Goal: Transaction & Acquisition: Purchase product/service

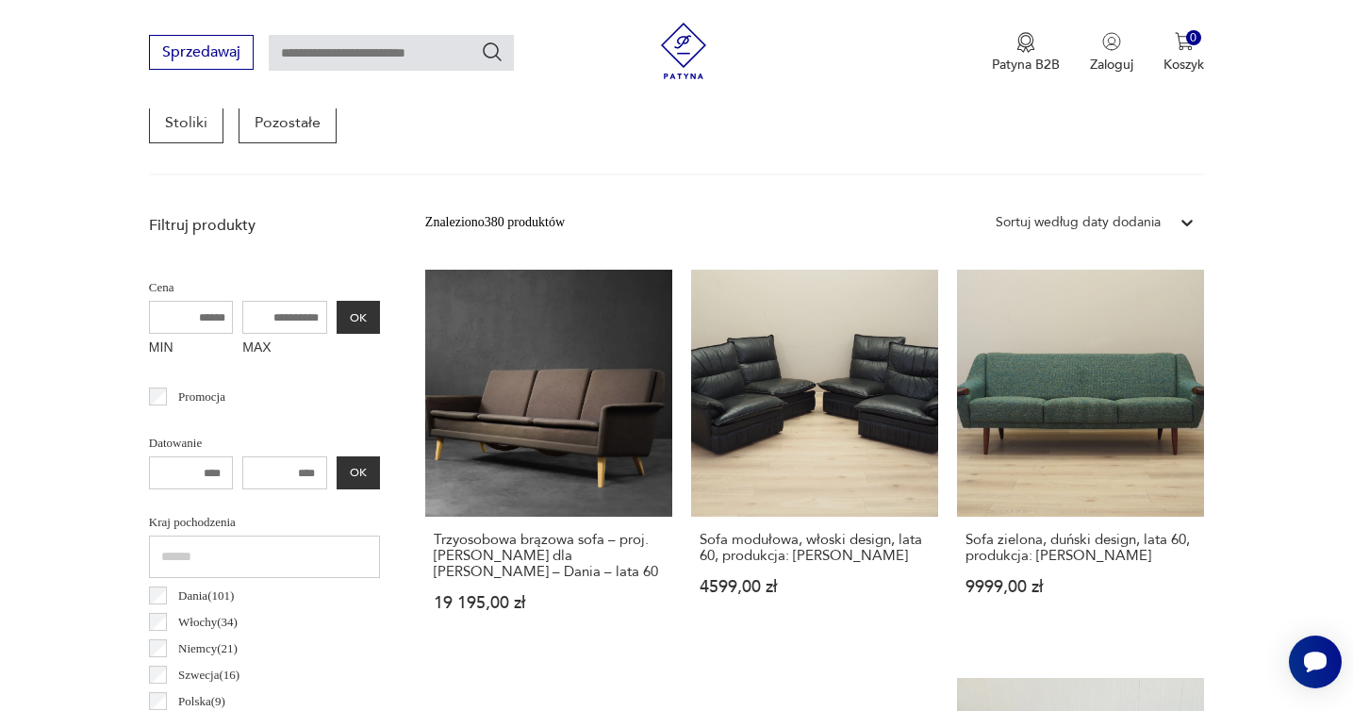
scroll to position [584, 0]
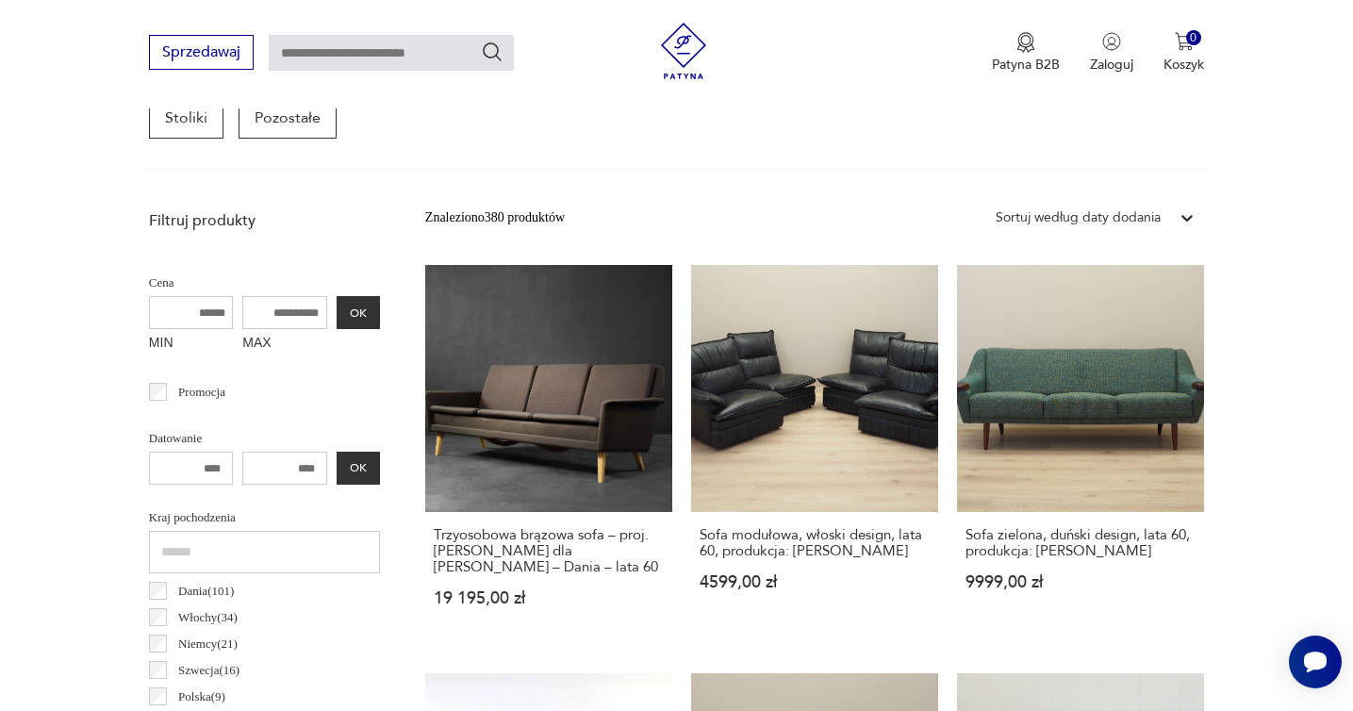
click at [294, 324] on input "MAX" at bounding box center [284, 312] width 85 height 33
type input "****"
click at [355, 320] on button "OK" at bounding box center [358, 312] width 43 height 33
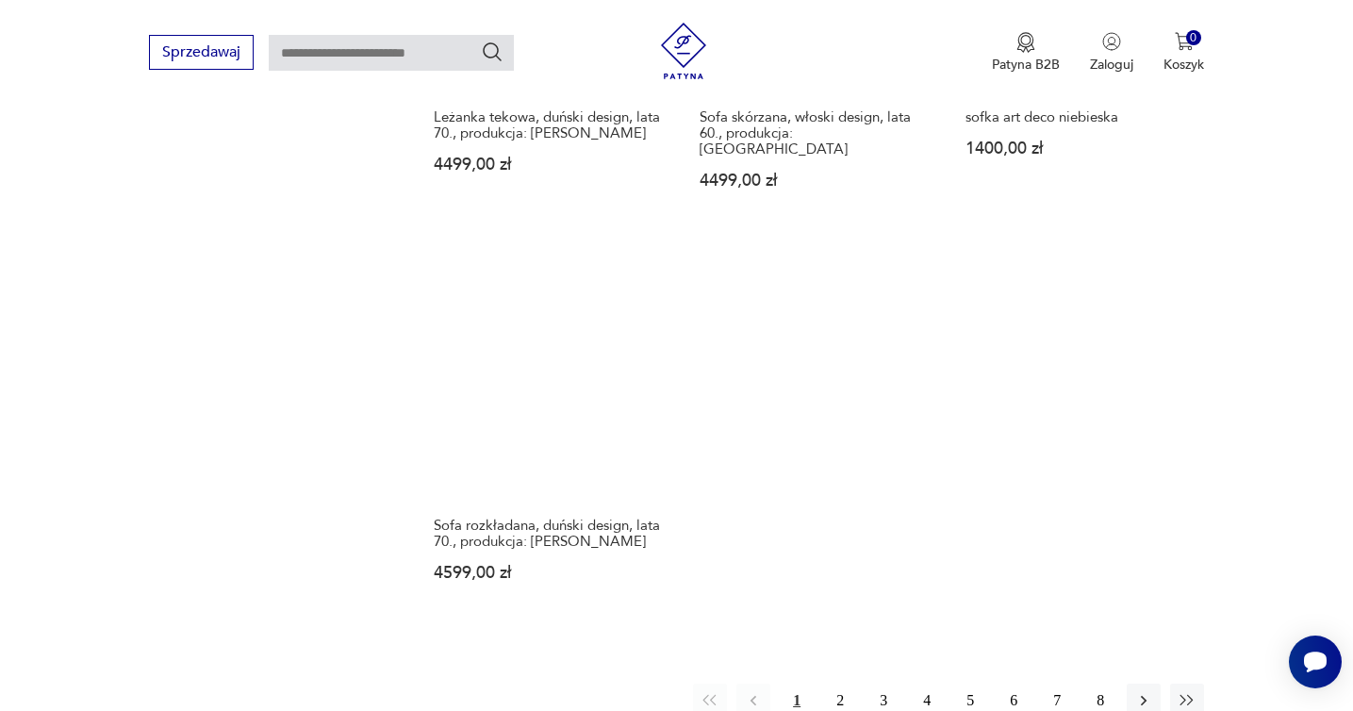
scroll to position [2647, 0]
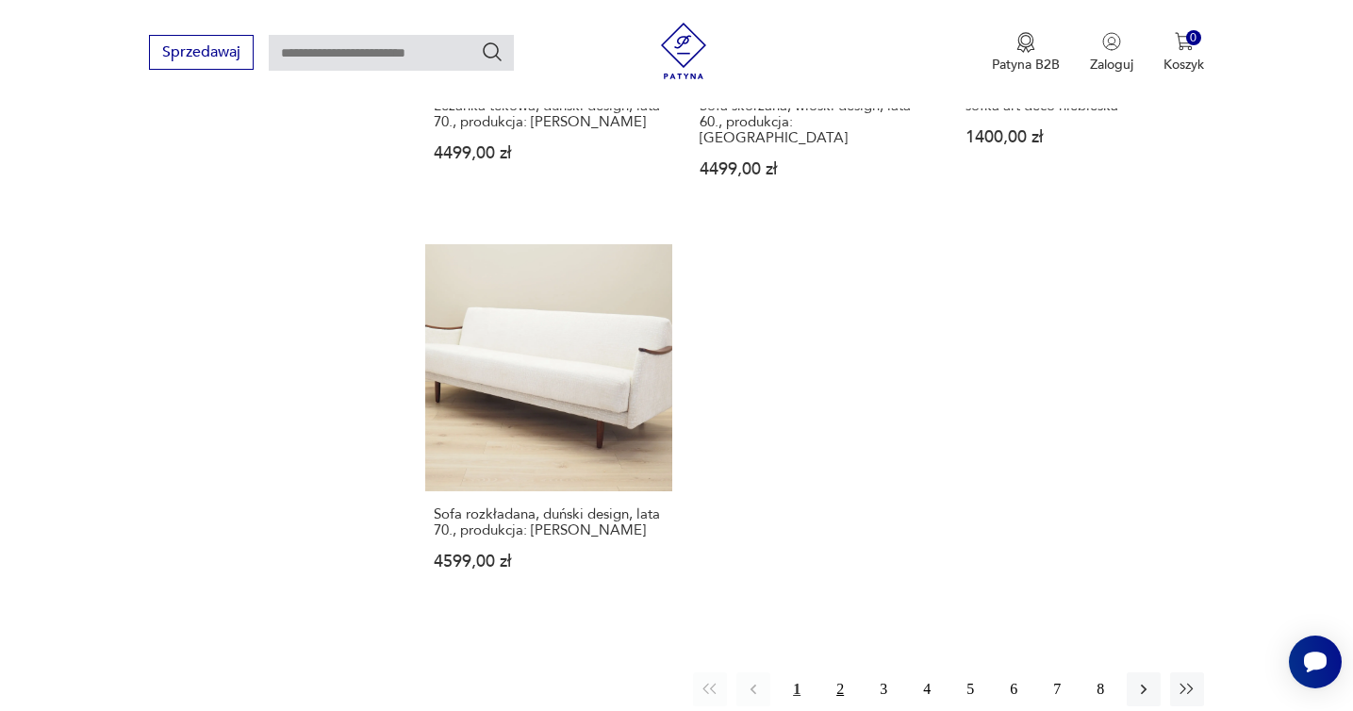
click at [841, 672] on button "2" at bounding box center [840, 689] width 34 height 34
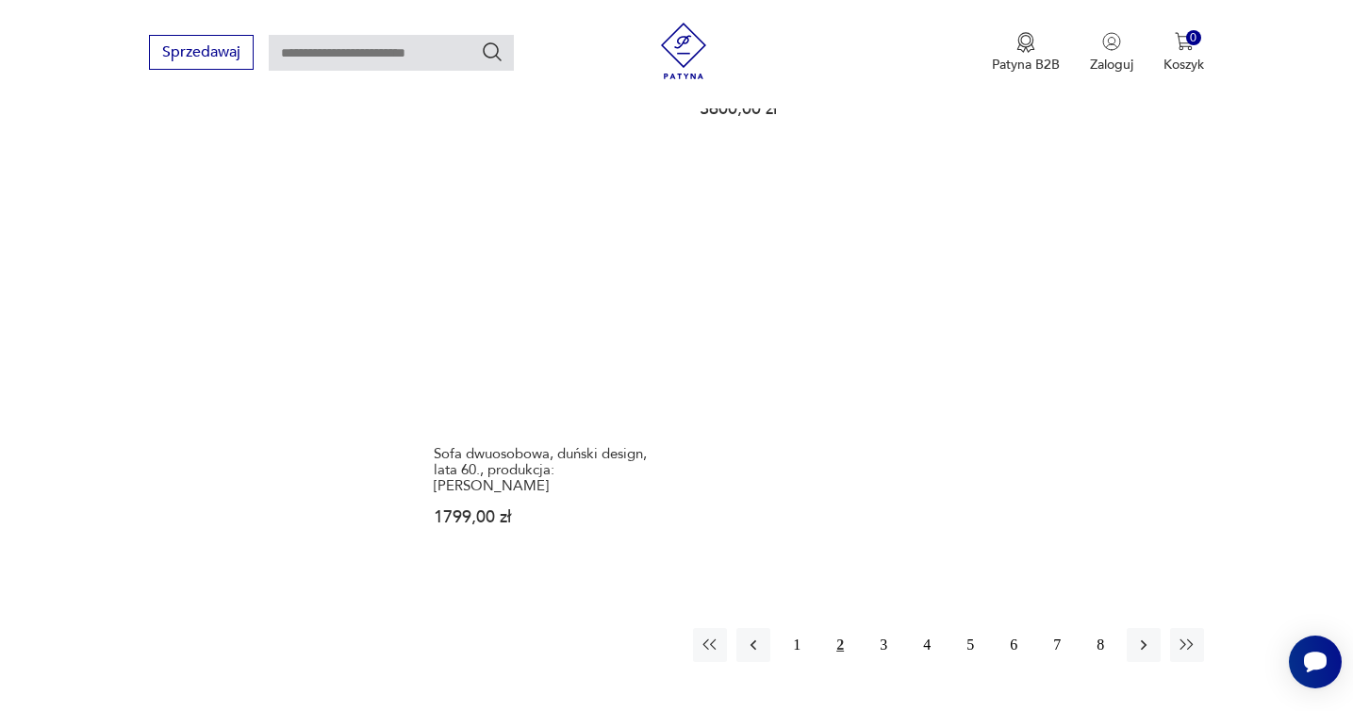
scroll to position [2719, 0]
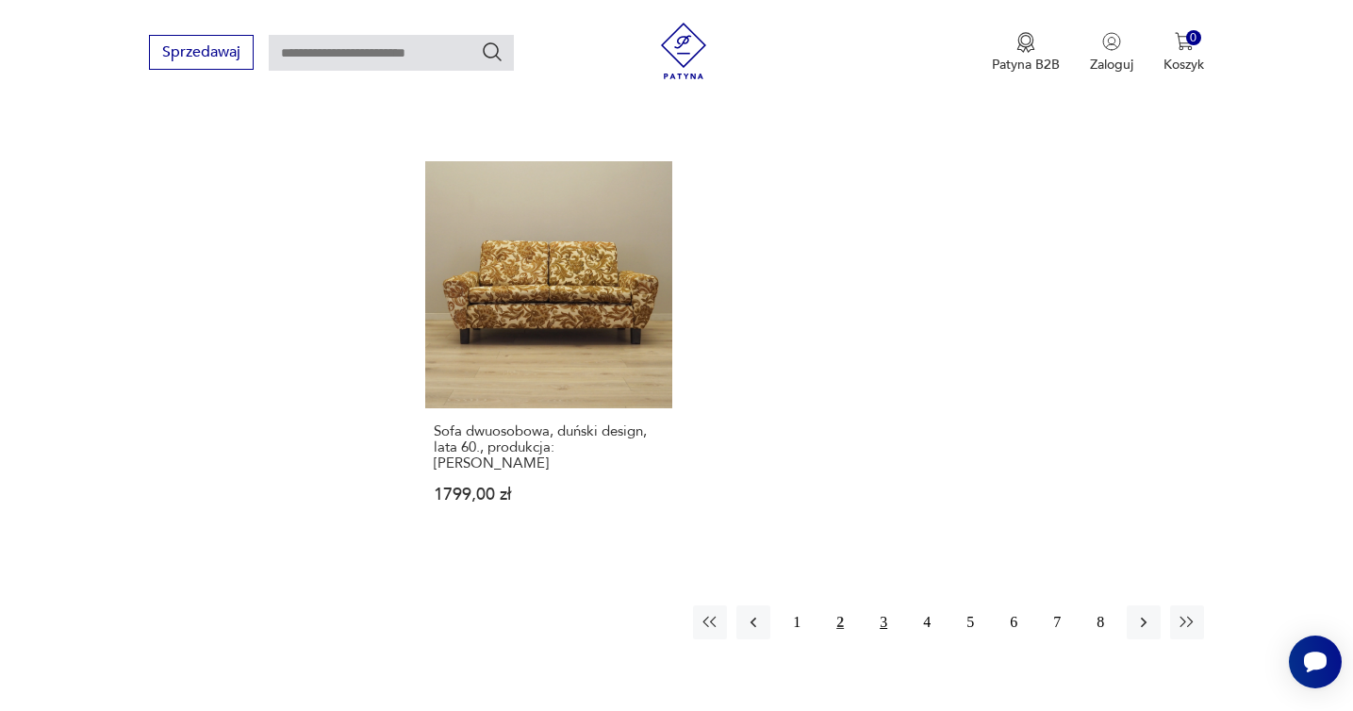
click at [883, 605] on button "3" at bounding box center [884, 622] width 34 height 34
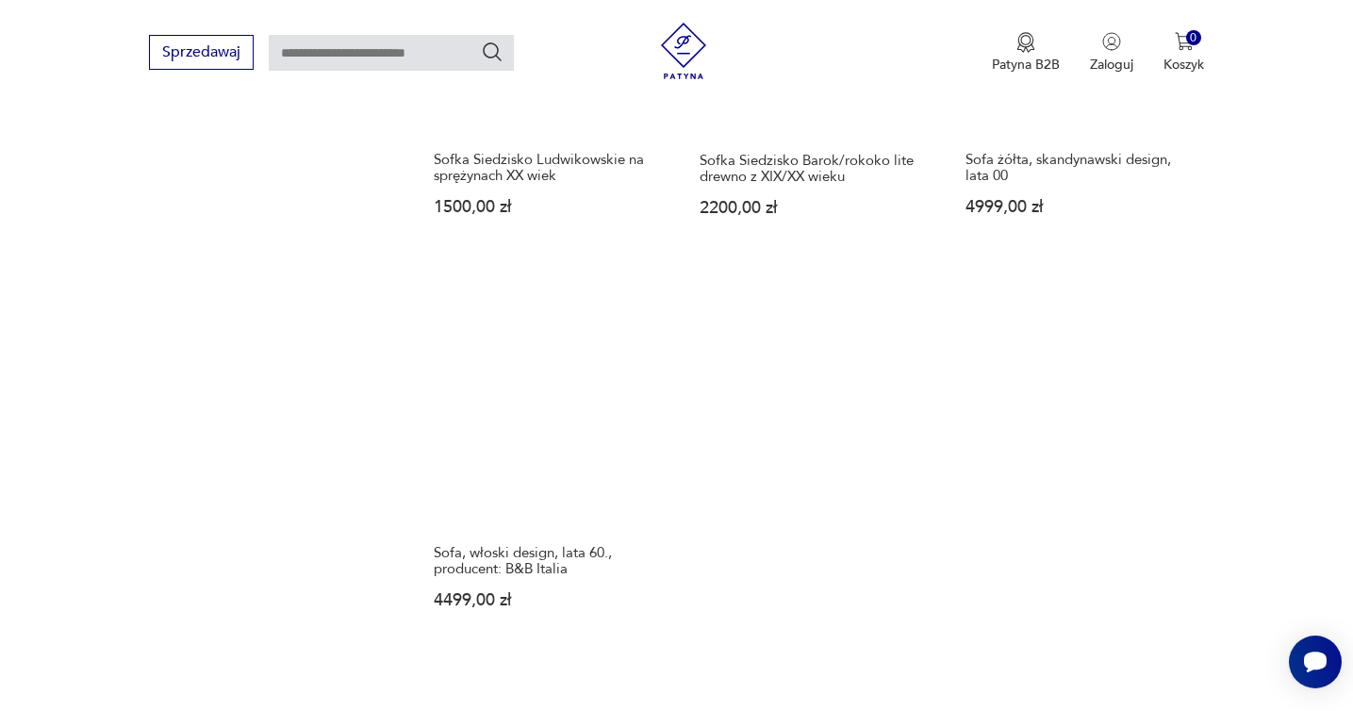
scroll to position [2640, 0]
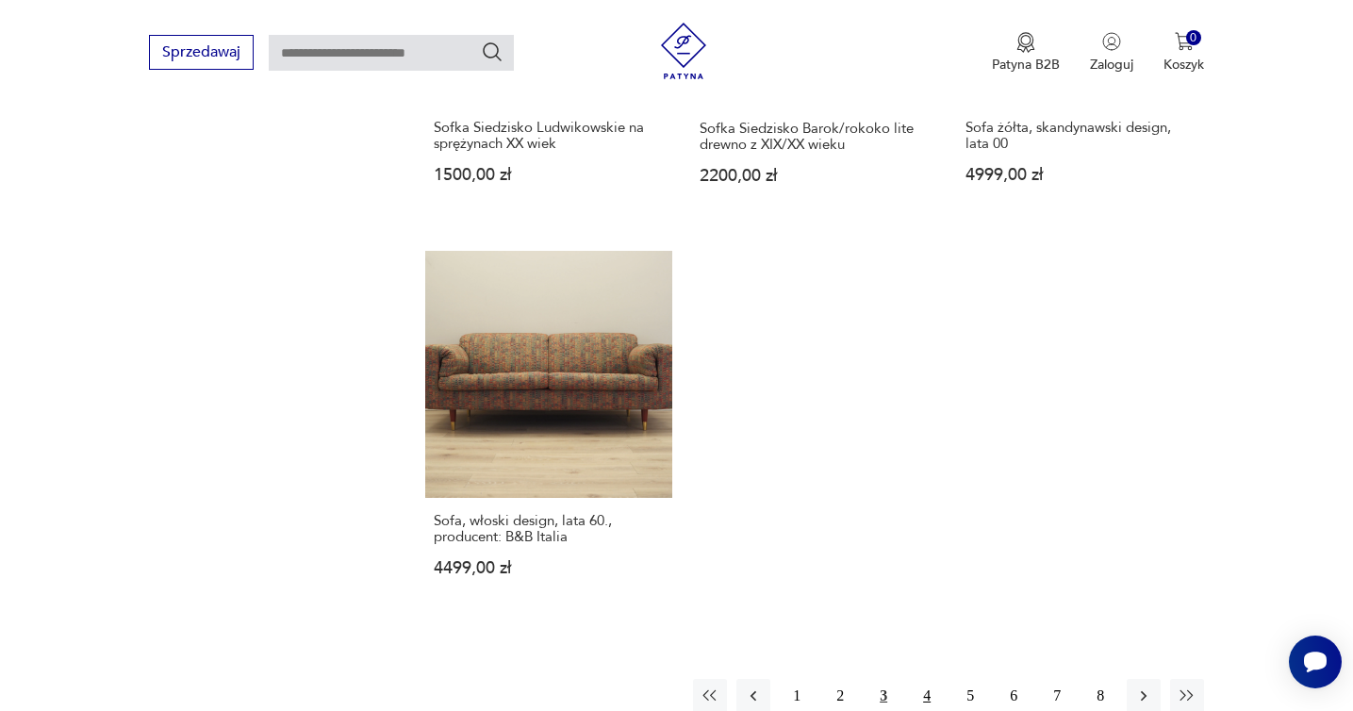
click at [927, 679] on button "4" at bounding box center [927, 696] width 34 height 34
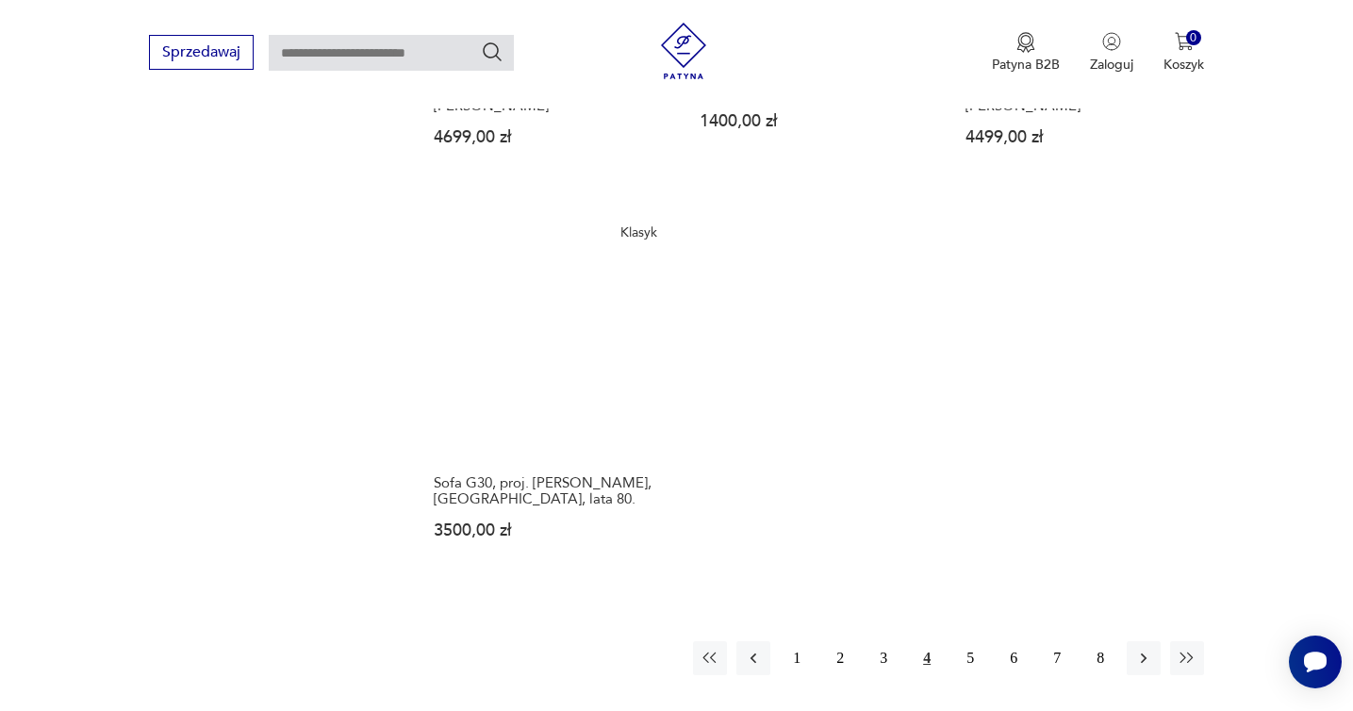
scroll to position [2700, 0]
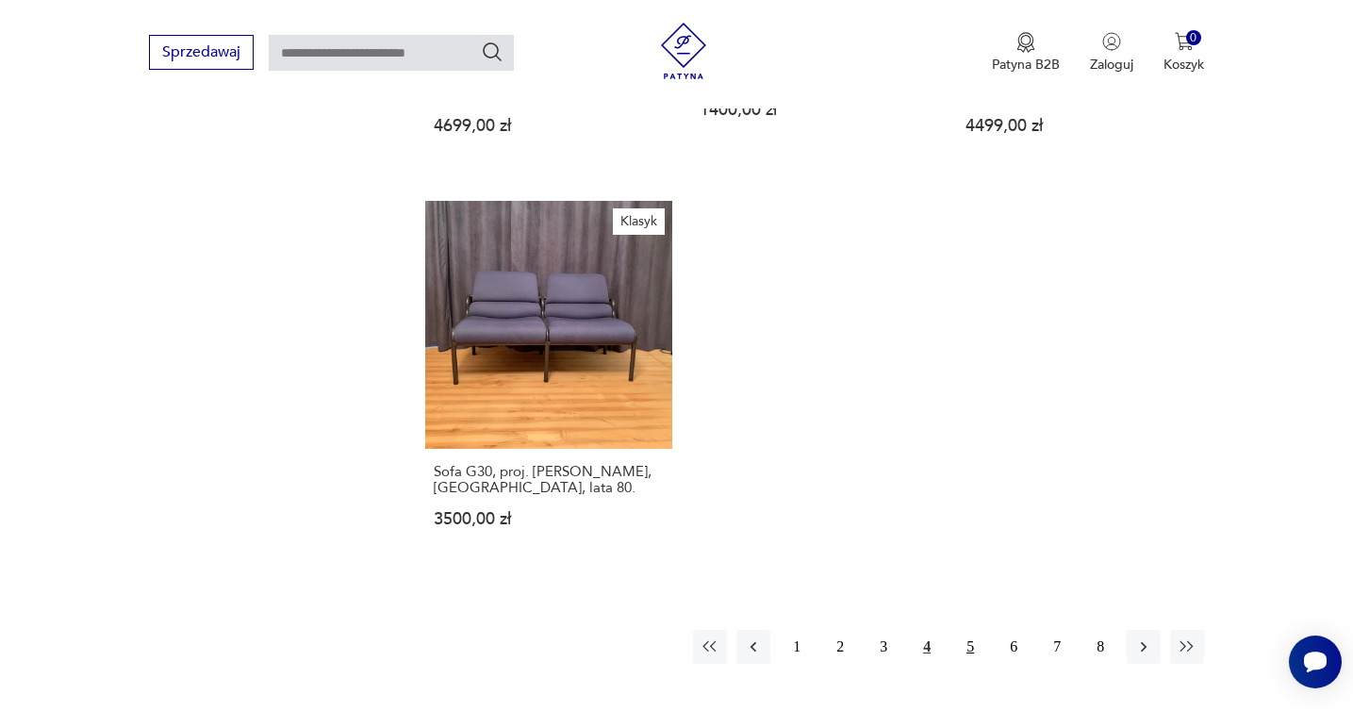
click at [970, 636] on button "5" at bounding box center [970, 647] width 34 height 34
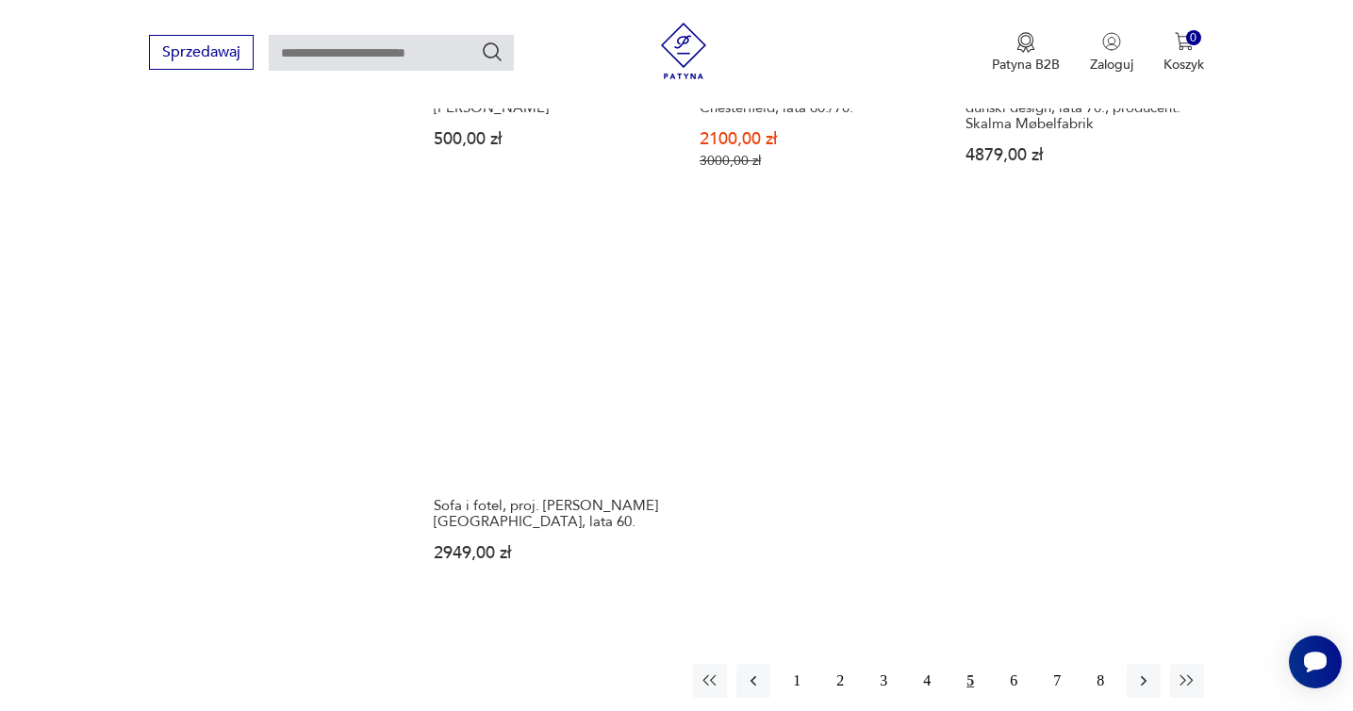
scroll to position [2657, 0]
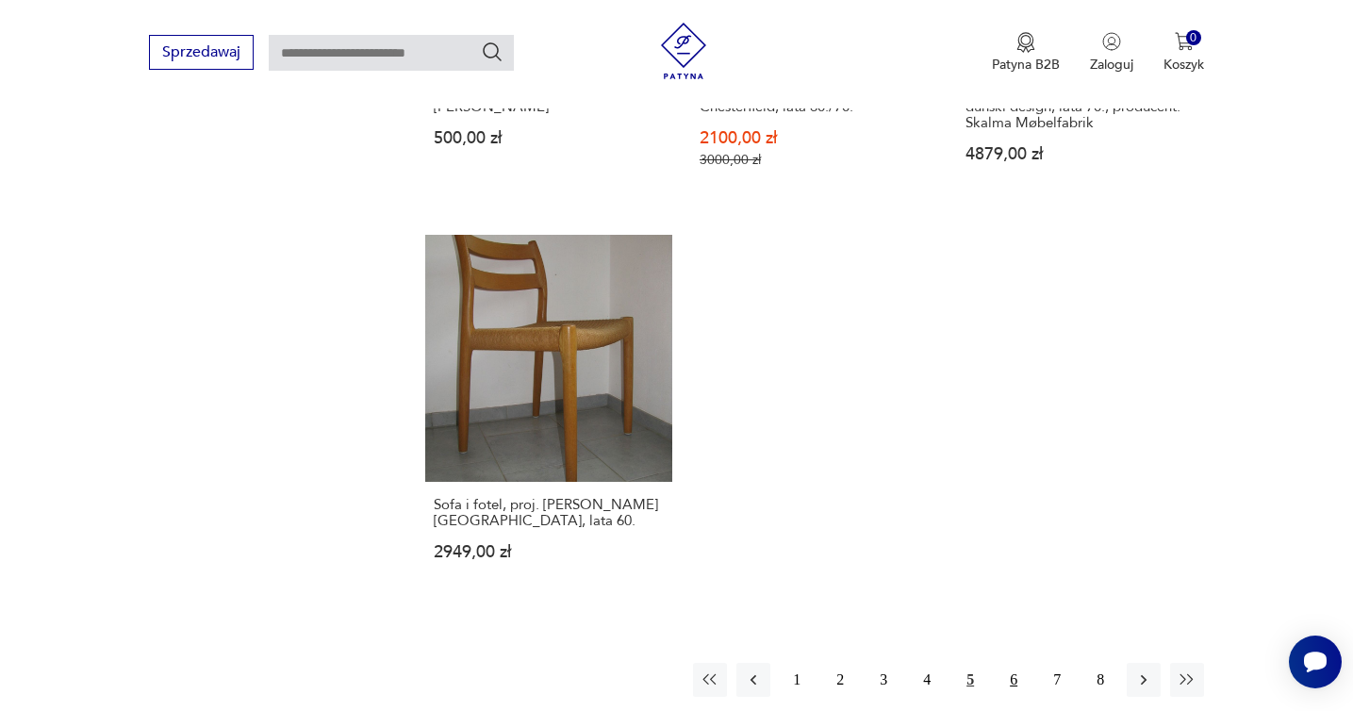
click at [1009, 669] on button "6" at bounding box center [1014, 680] width 34 height 34
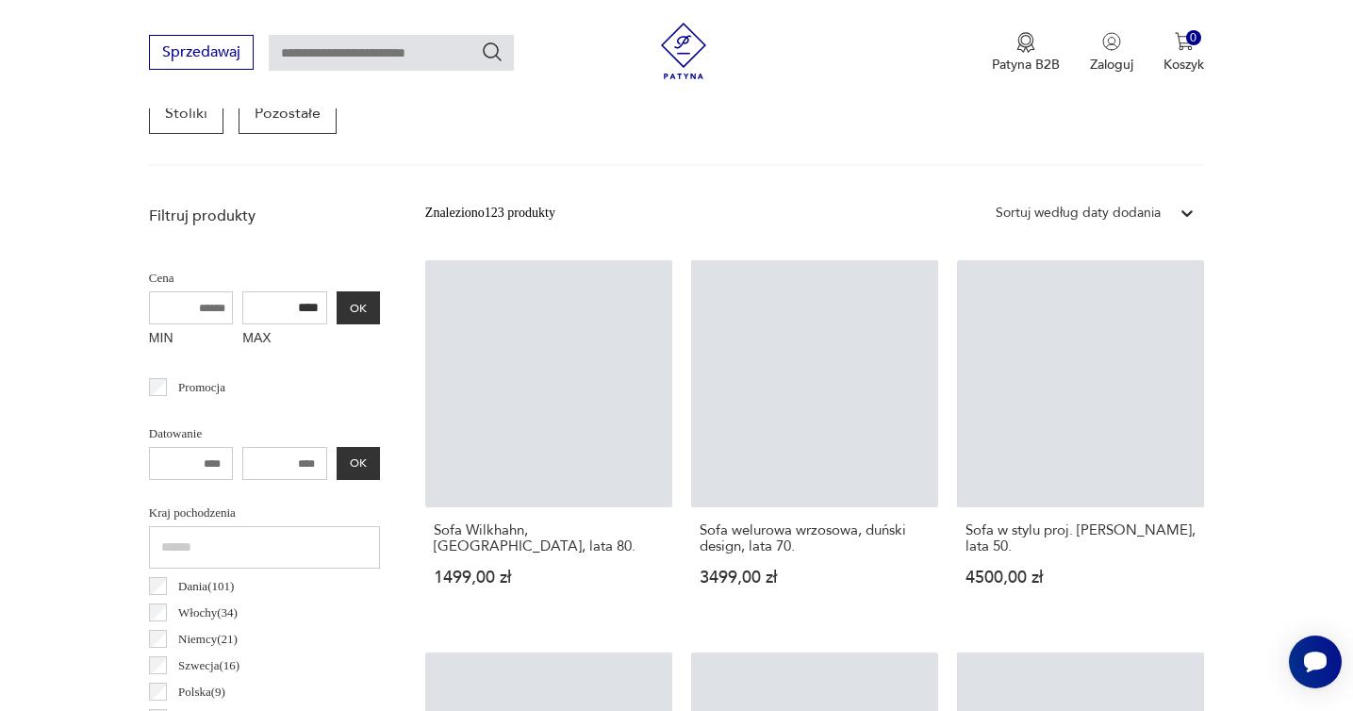
scroll to position [501, 0]
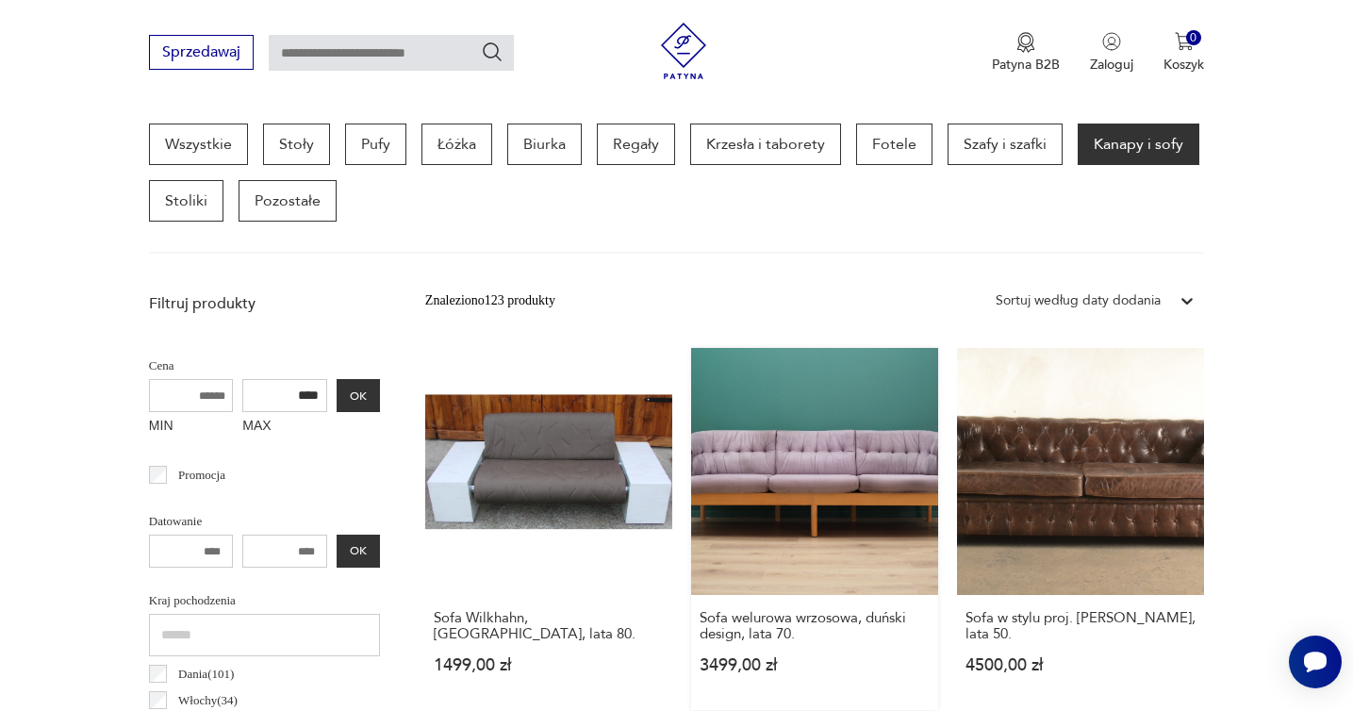
click at [877, 474] on link "Sofa welurowa wrzosowa, duński design, lata 70. 3499,00 zł" at bounding box center [814, 529] width 247 height 362
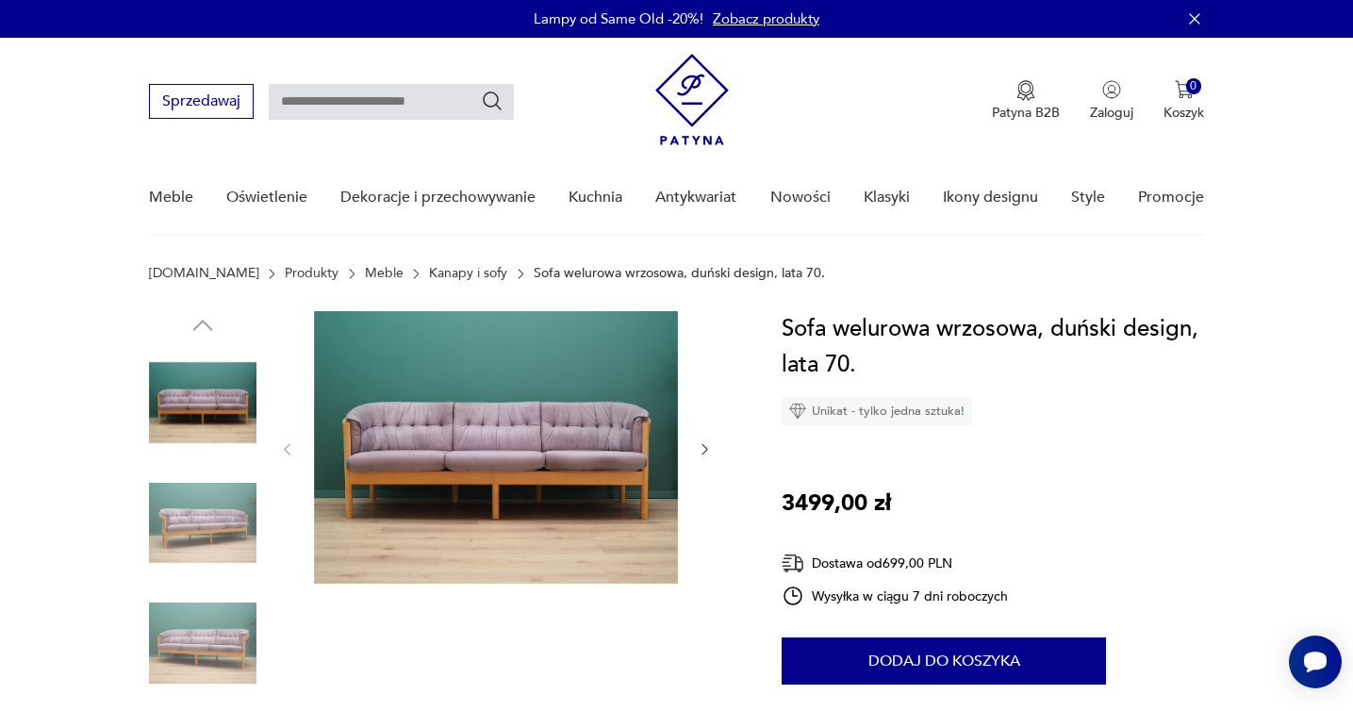
click at [198, 496] on img at bounding box center [202, 523] width 107 height 107
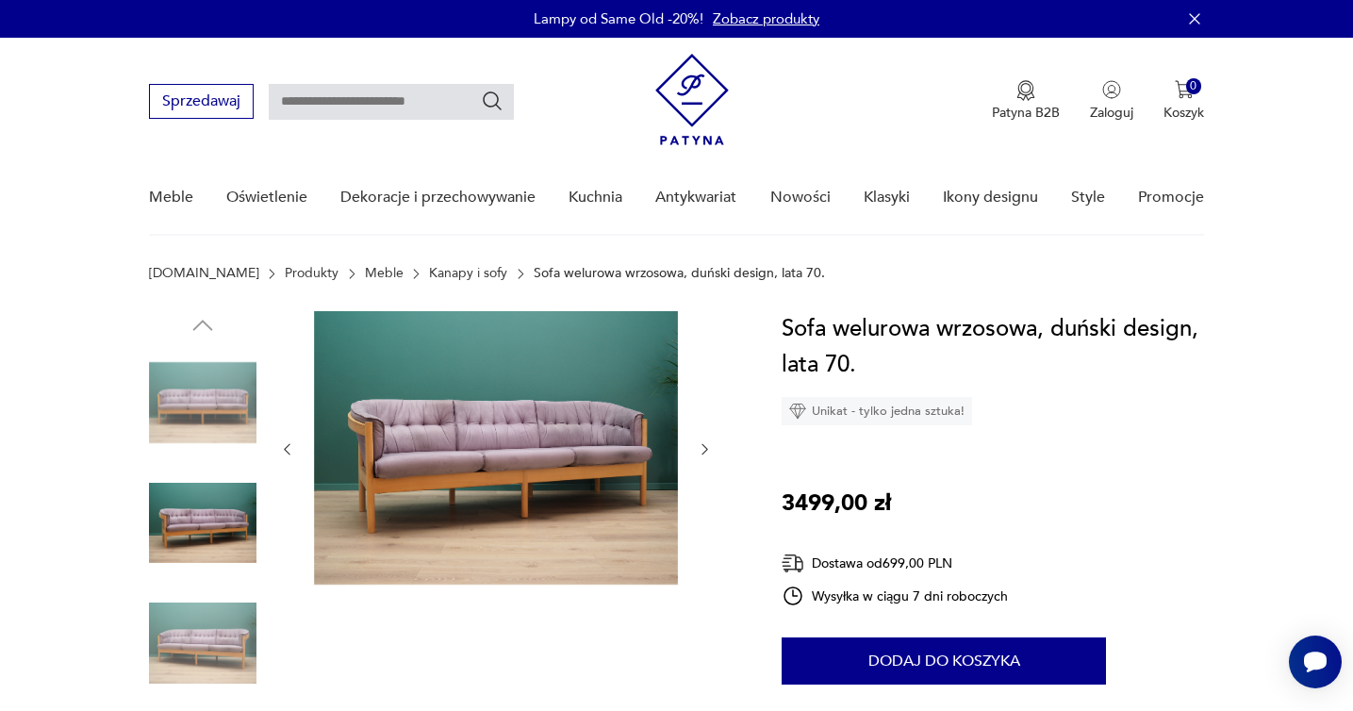
click at [200, 617] on img at bounding box center [202, 642] width 107 height 107
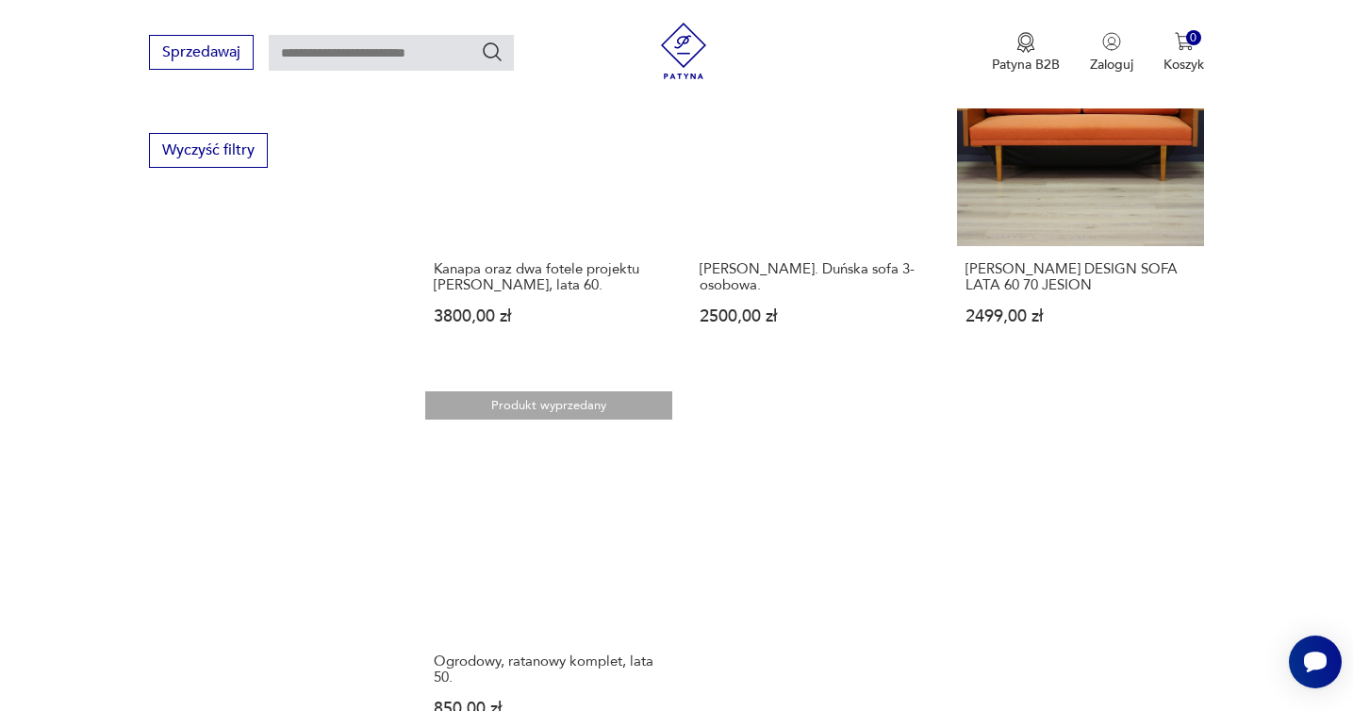
scroll to position [2547, 0]
